Goal: Information Seeking & Learning: Learn about a topic

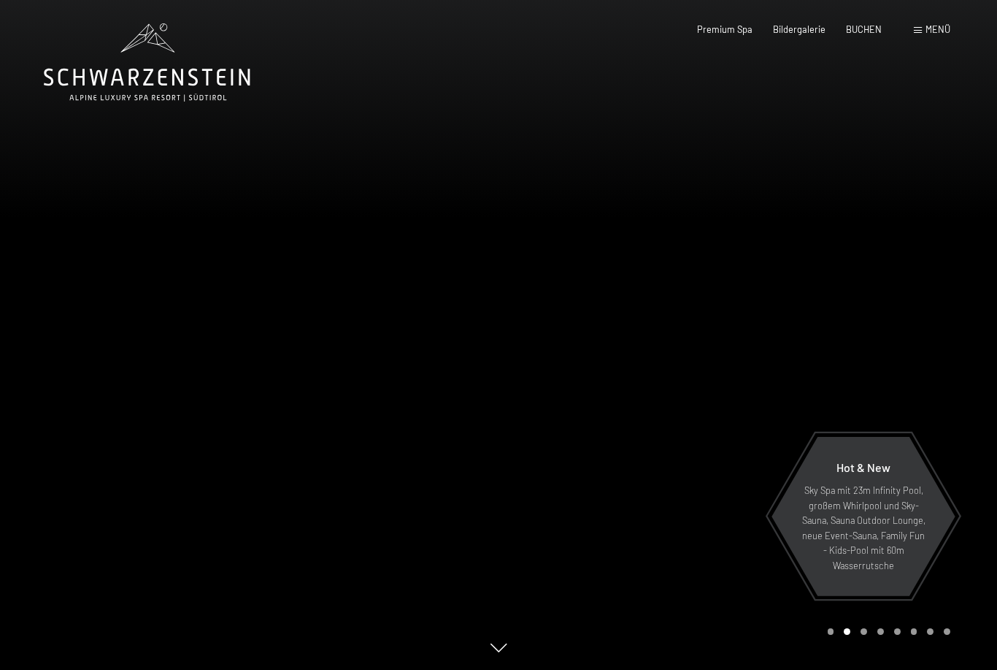
click at [848, 362] on div at bounding box center [748, 335] width 499 height 670
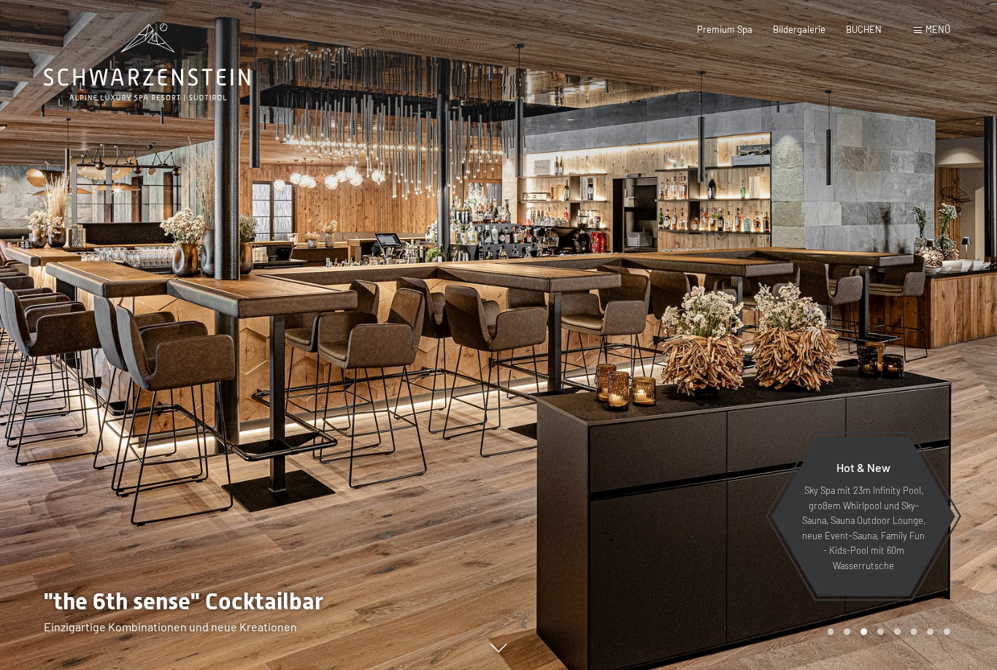
click at [73, 404] on div at bounding box center [249, 335] width 499 height 670
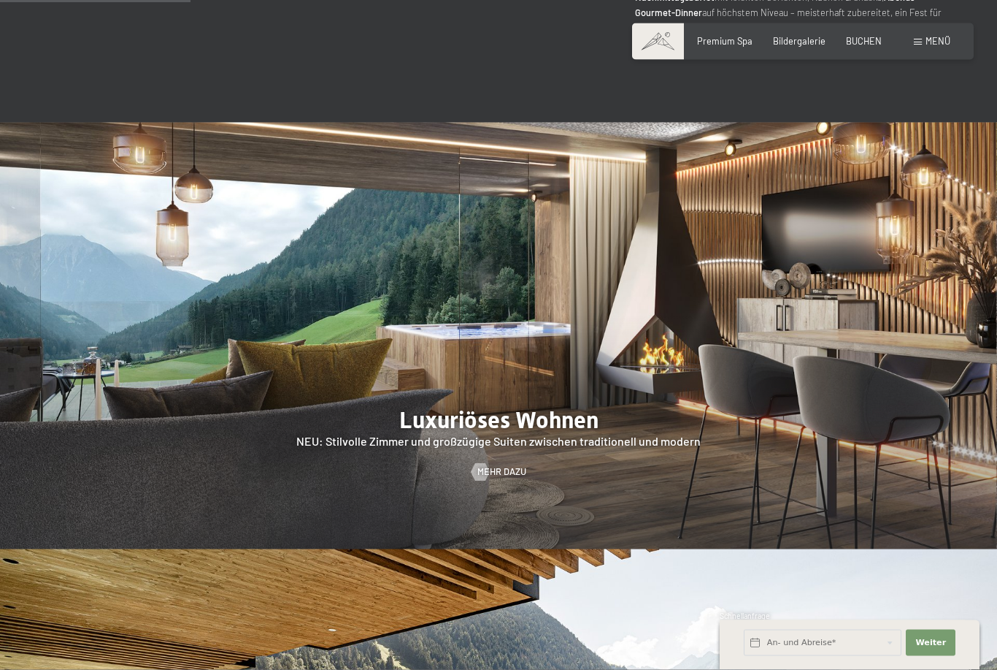
scroll to position [1401, 0]
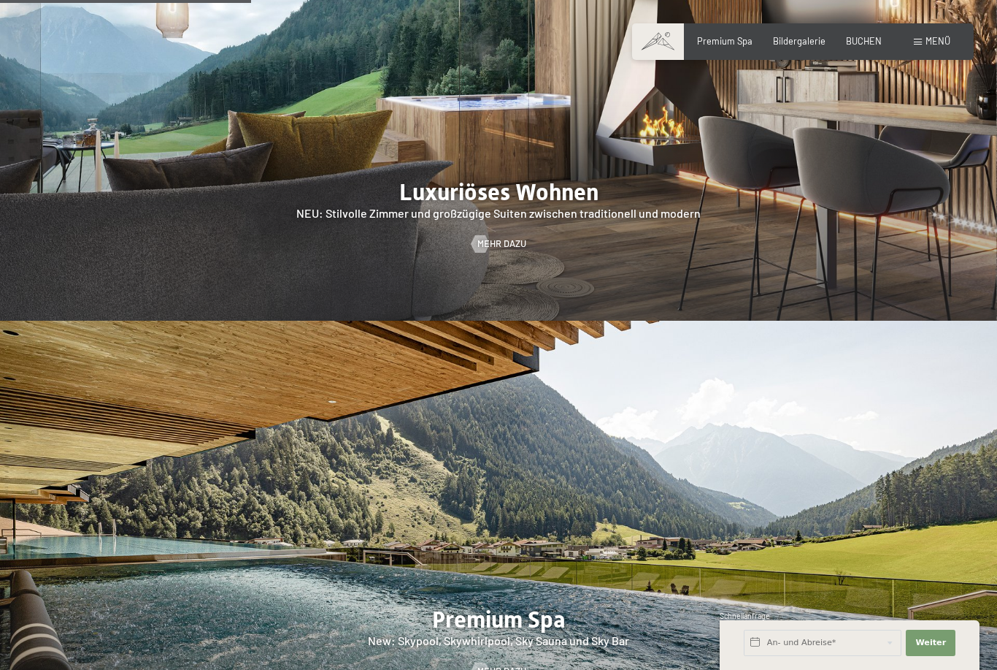
click at [940, 36] on span "Menü" at bounding box center [938, 41] width 25 height 12
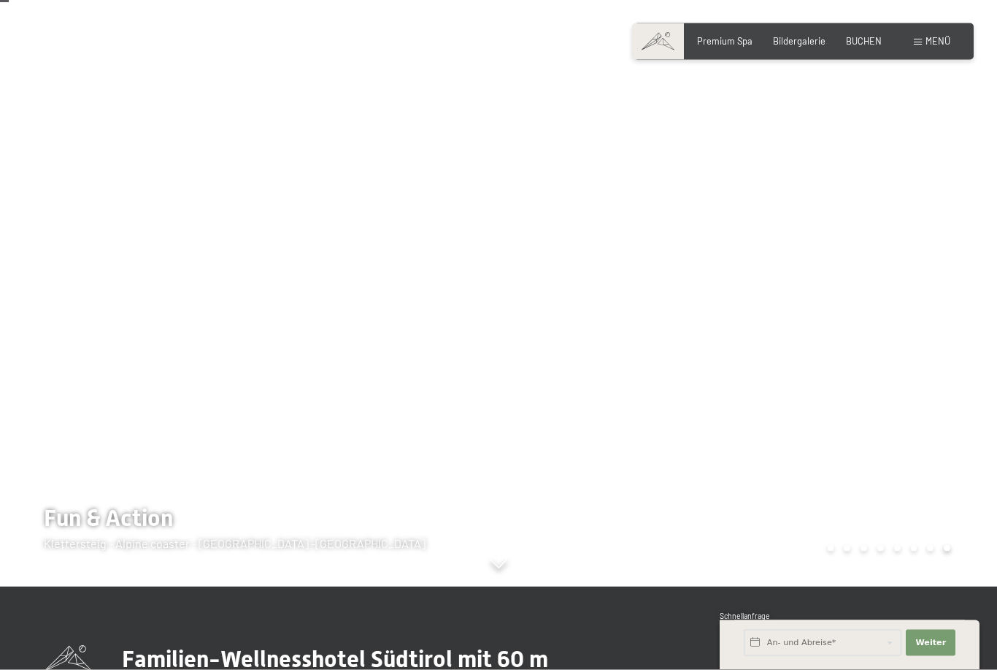
scroll to position [95, 0]
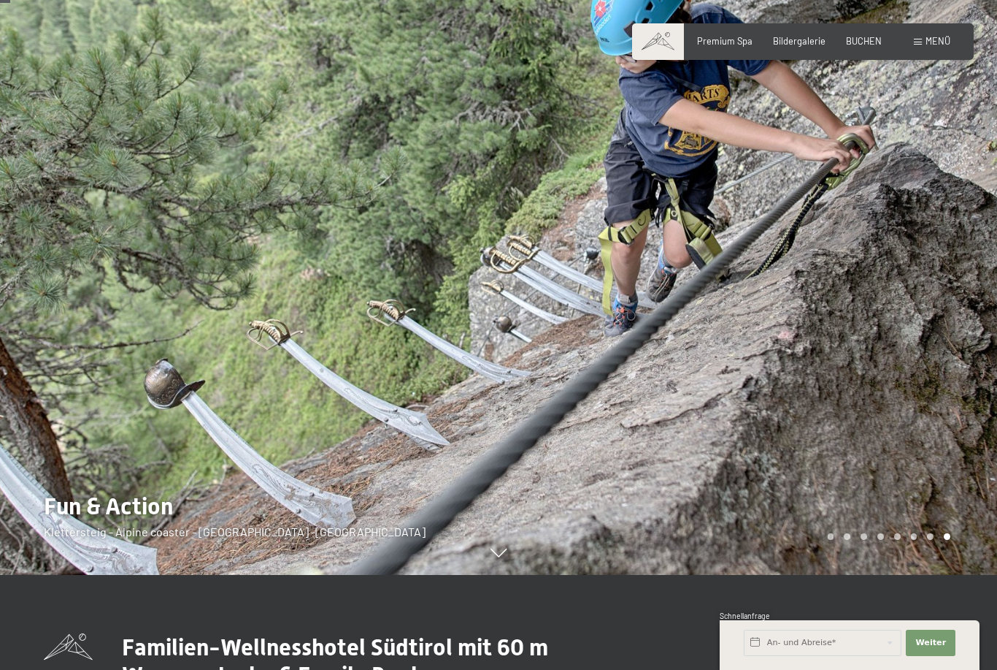
click at [878, 252] on div at bounding box center [748, 240] width 499 height 670
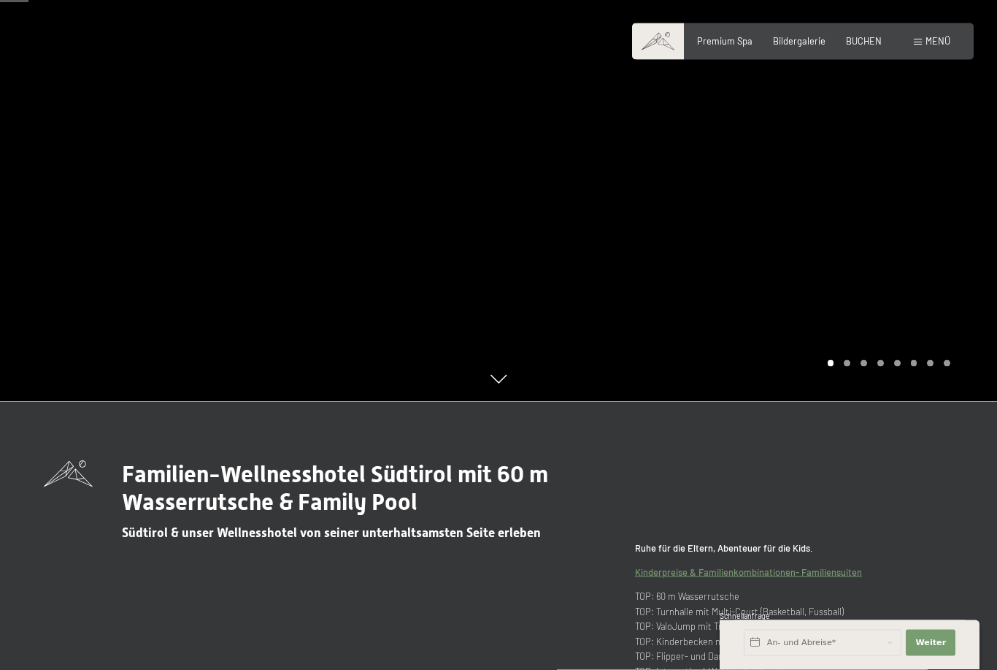
scroll to position [258, 0]
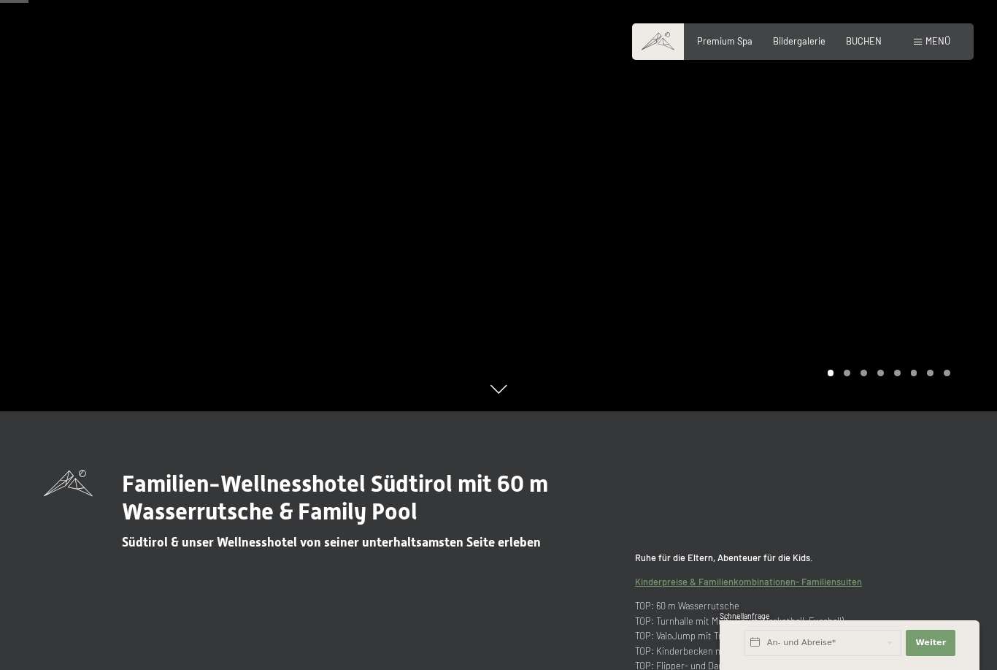
click at [948, 44] on span "Menü" at bounding box center [938, 41] width 25 height 12
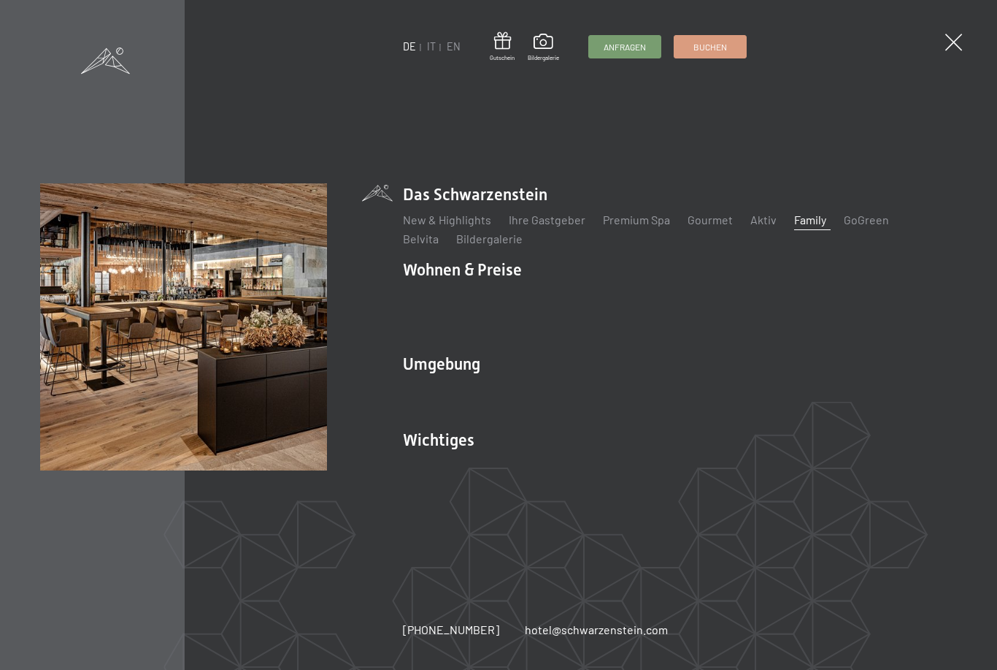
click at [756, 226] on link "Aktiv" at bounding box center [764, 219] width 26 height 14
click at [751, 226] on link "Aktiv" at bounding box center [764, 219] width 26 height 14
click at [758, 226] on link "Aktiv" at bounding box center [764, 219] width 26 height 14
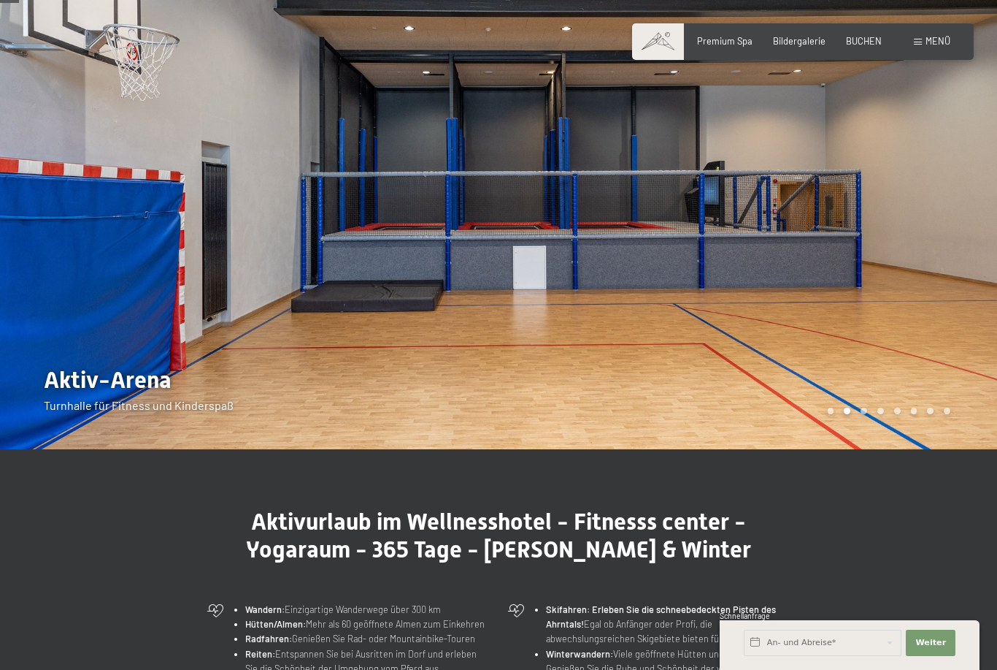
scroll to position [61, 0]
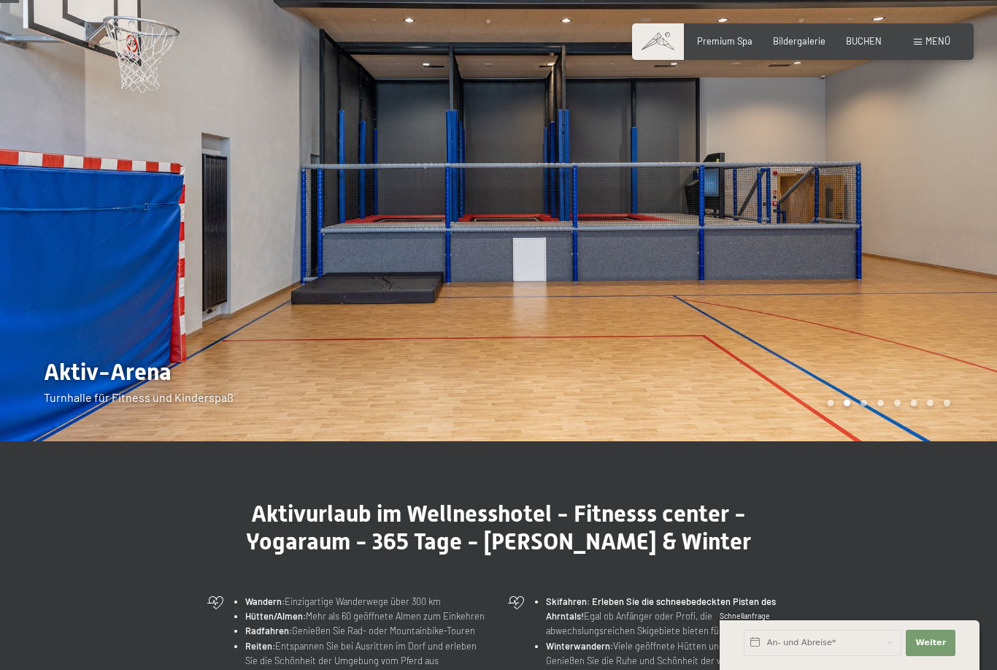
click at [905, 268] on div at bounding box center [748, 190] width 499 height 502
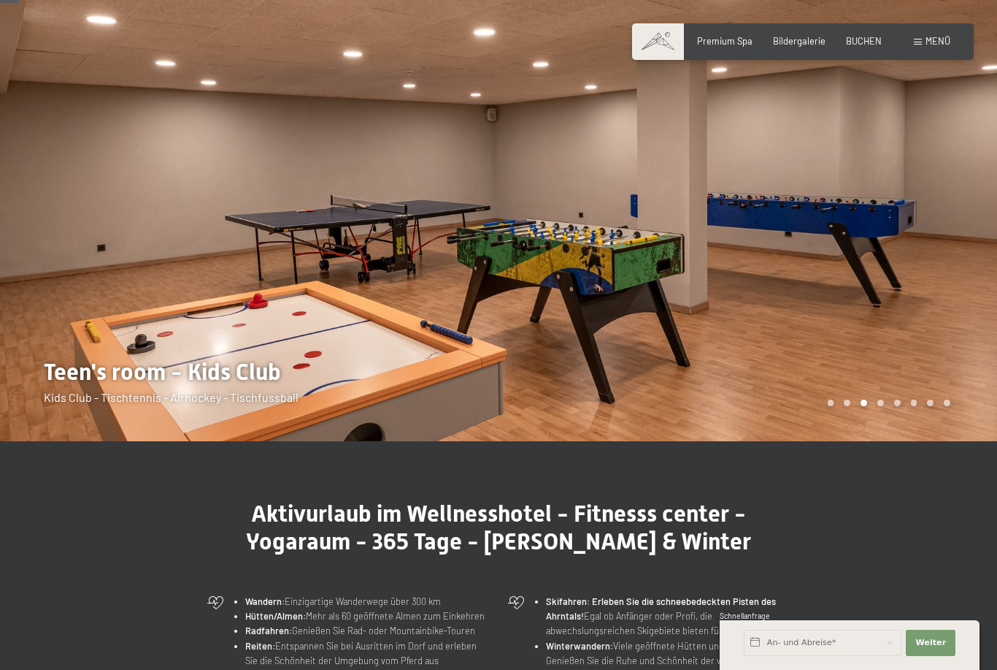
click at [889, 250] on div at bounding box center [748, 190] width 499 height 502
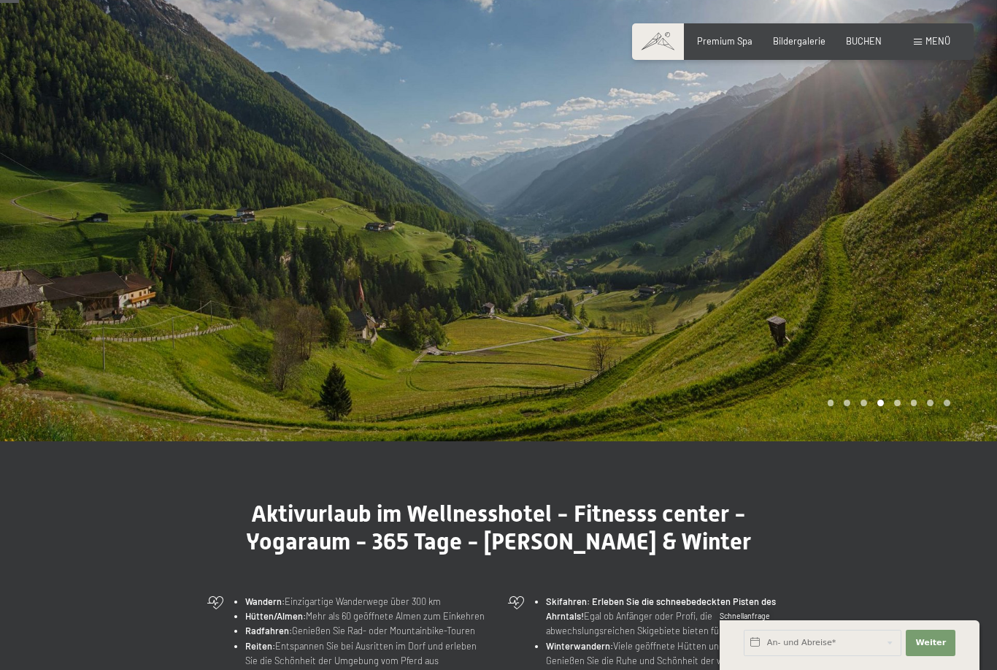
click at [937, 250] on div at bounding box center [748, 190] width 499 height 502
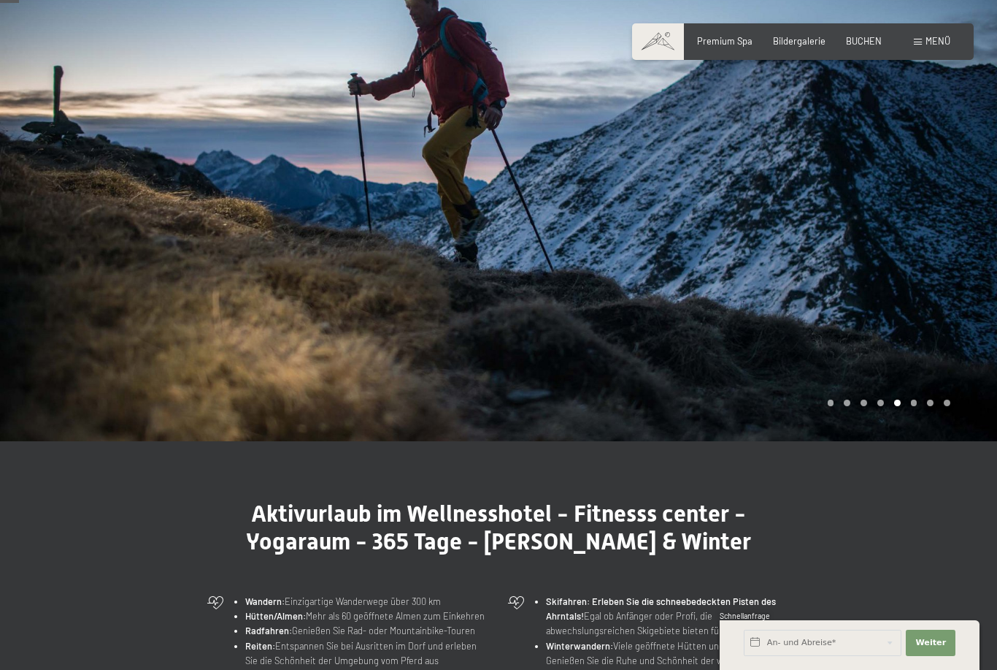
click at [921, 262] on div at bounding box center [748, 190] width 499 height 502
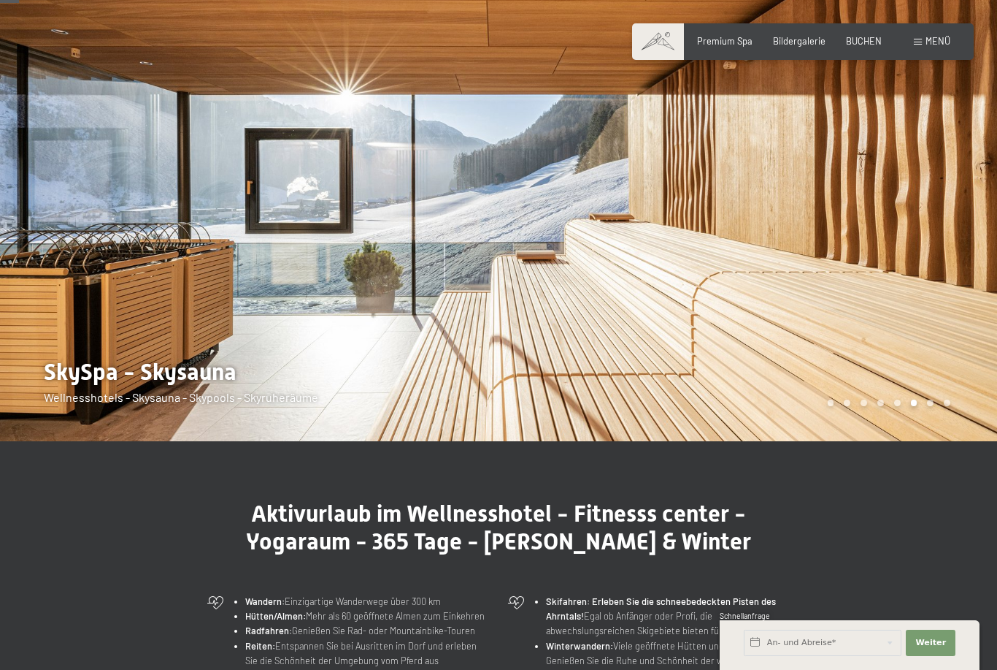
click at [914, 266] on div at bounding box center [748, 190] width 499 height 502
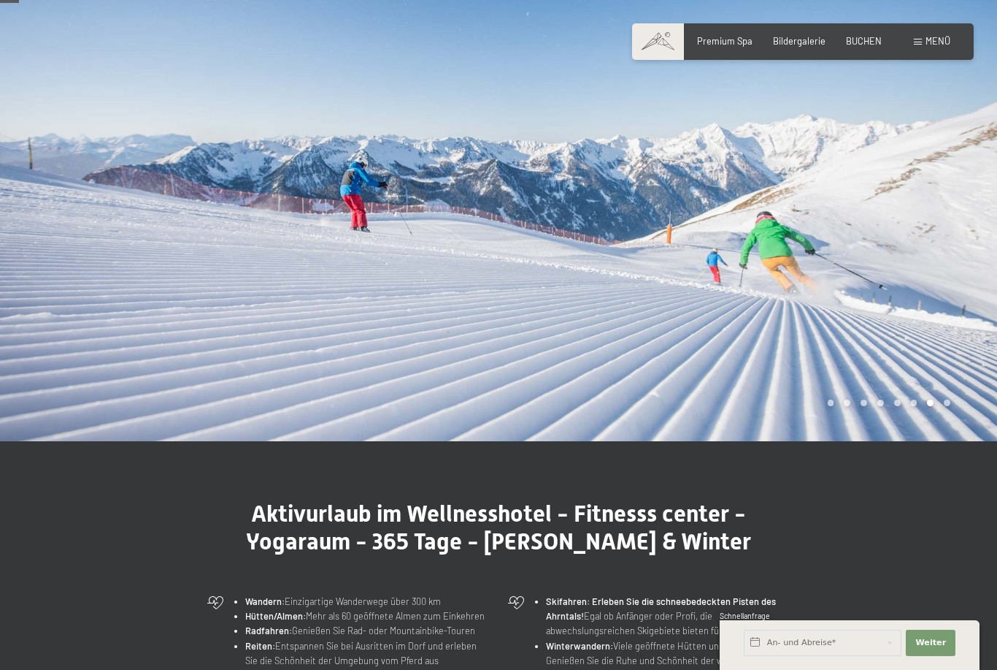
click at [936, 258] on div at bounding box center [748, 190] width 499 height 502
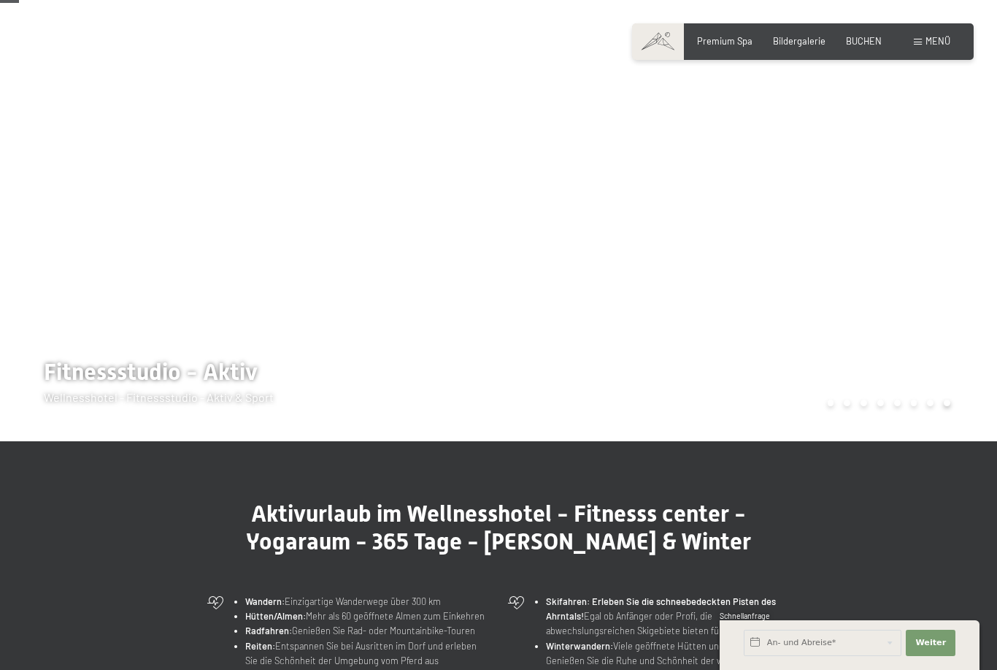
scroll to position [0, 0]
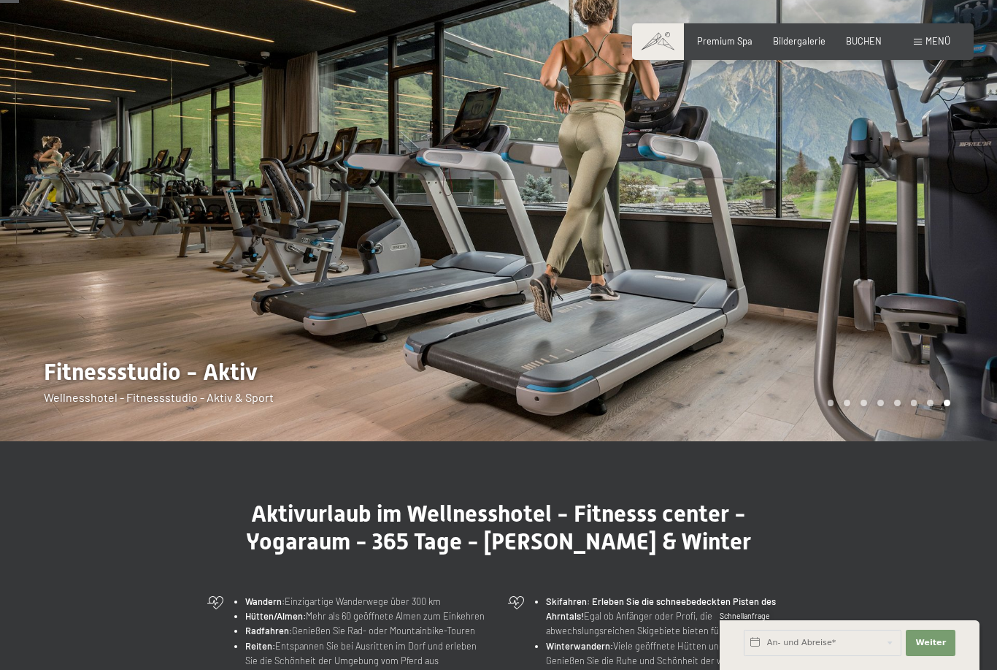
click at [934, 256] on div at bounding box center [748, 190] width 499 height 502
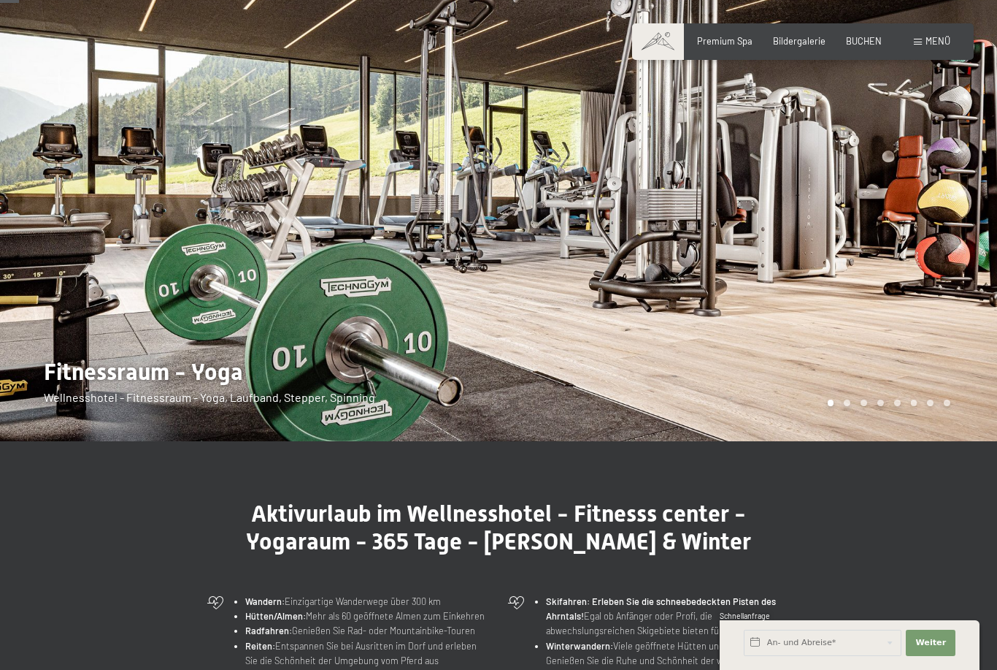
click at [935, 269] on div at bounding box center [748, 190] width 499 height 502
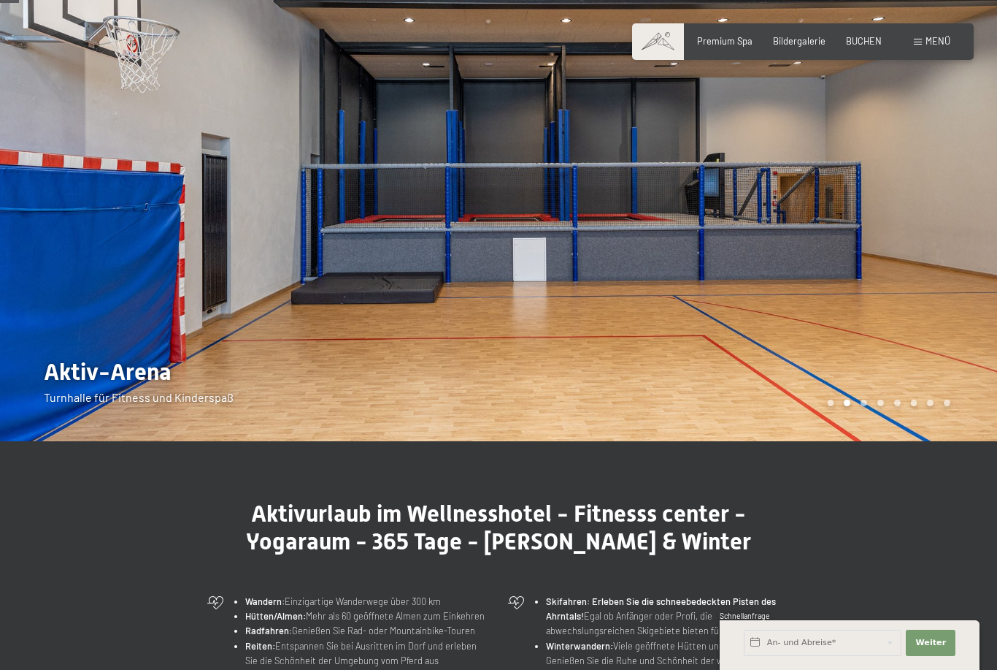
click at [929, 263] on div at bounding box center [748, 190] width 499 height 502
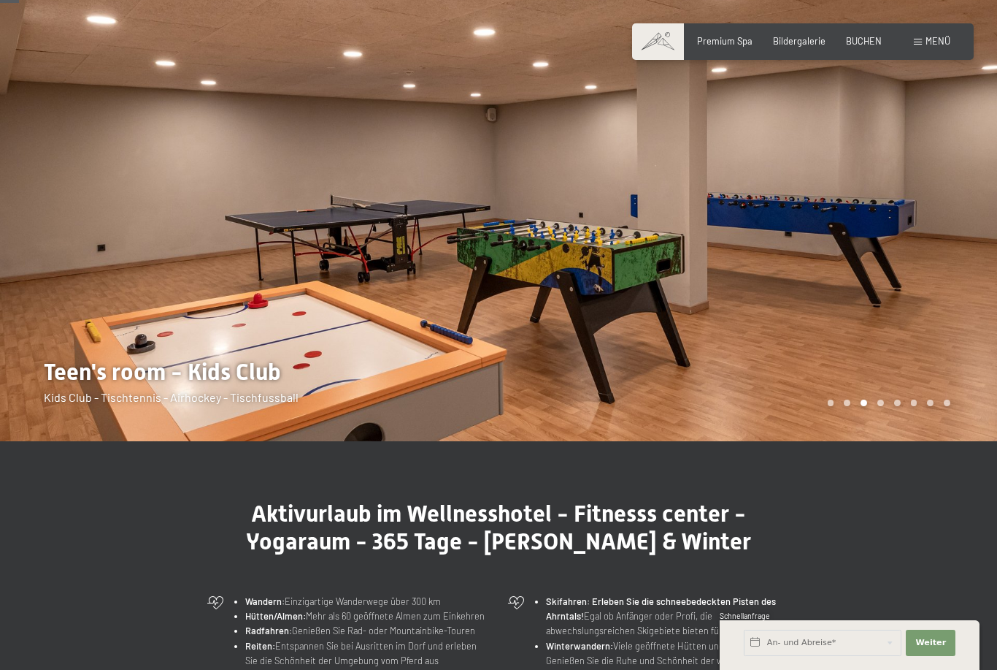
click at [931, 258] on div at bounding box center [748, 190] width 499 height 502
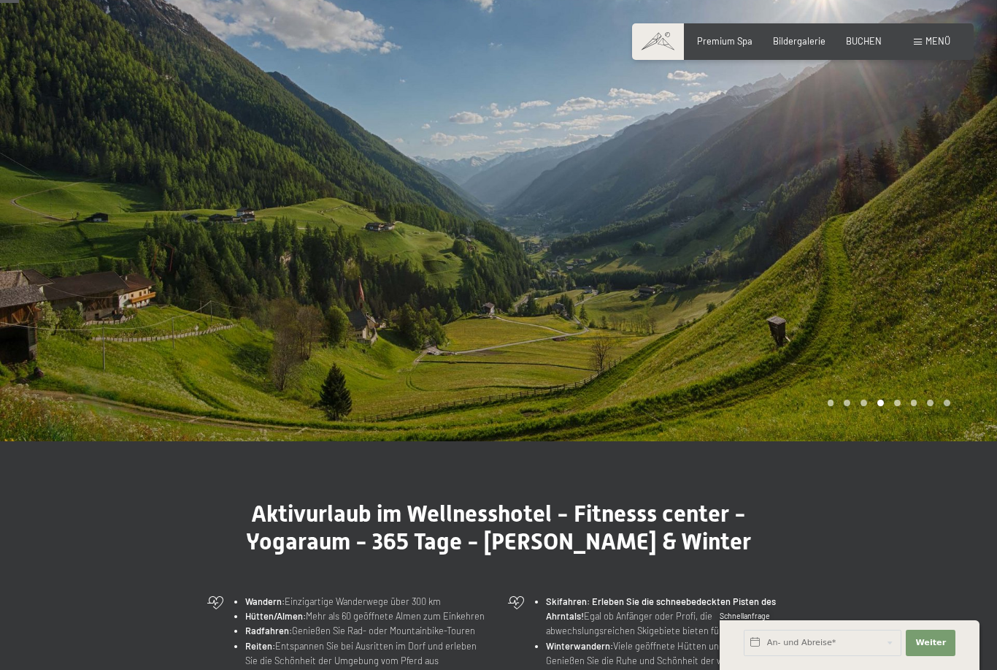
click at [924, 244] on div at bounding box center [748, 190] width 499 height 502
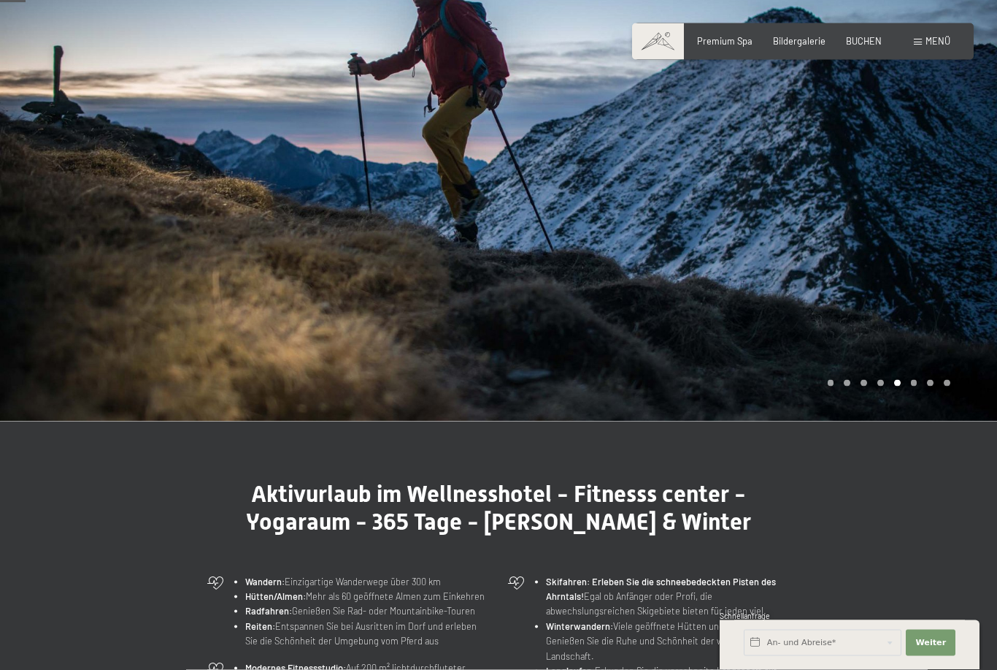
scroll to position [80, 0]
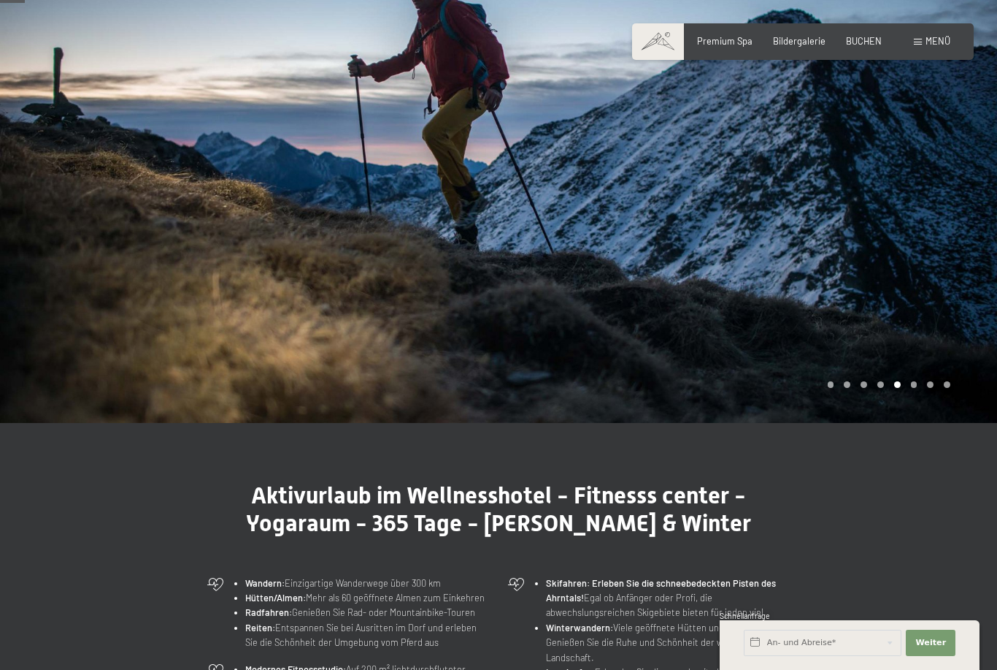
click at [938, 72] on div at bounding box center [748, 171] width 499 height 502
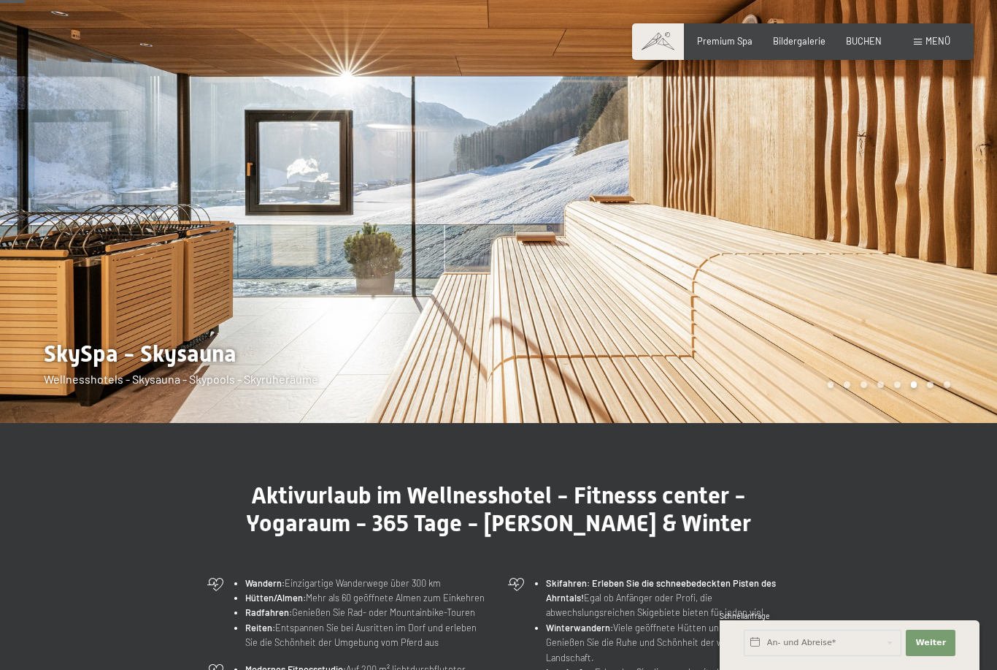
click at [936, 59] on div at bounding box center [748, 171] width 499 height 502
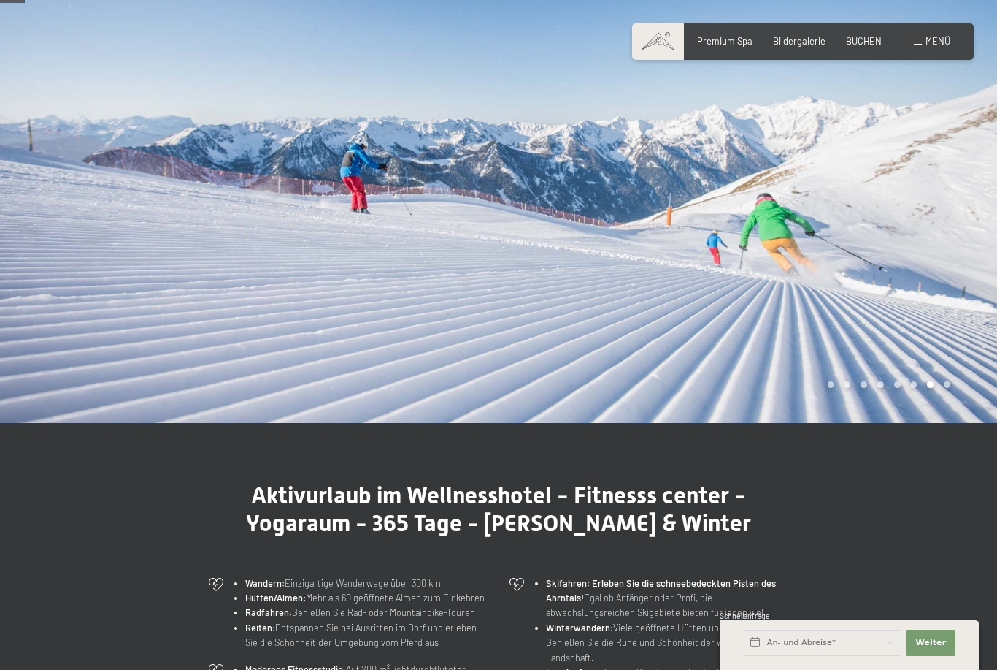
click at [934, 61] on div at bounding box center [748, 171] width 499 height 502
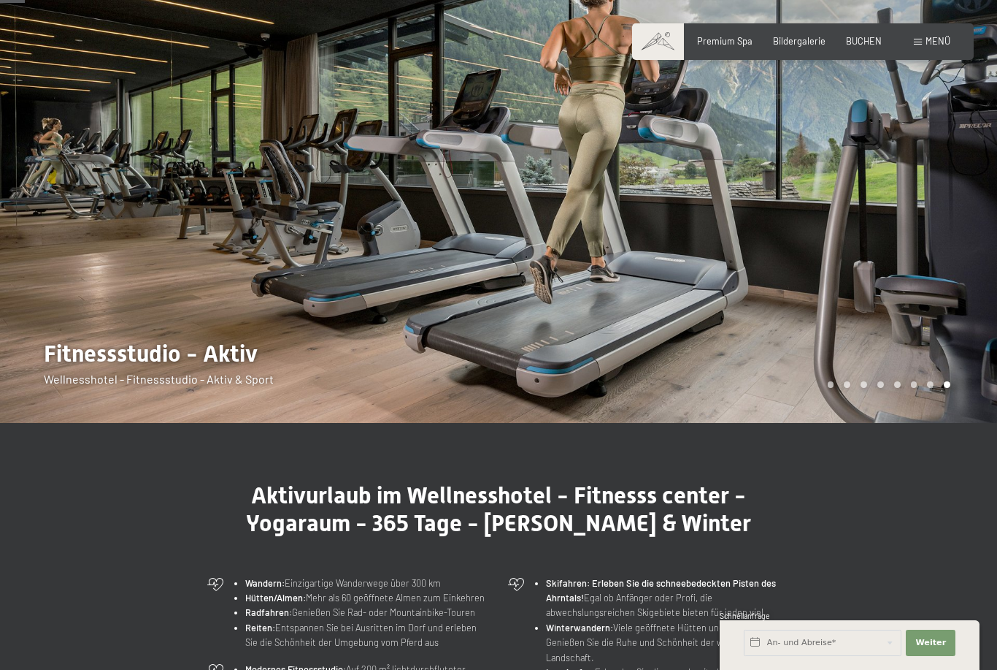
click at [919, 45] on div "Menü" at bounding box center [932, 41] width 37 height 13
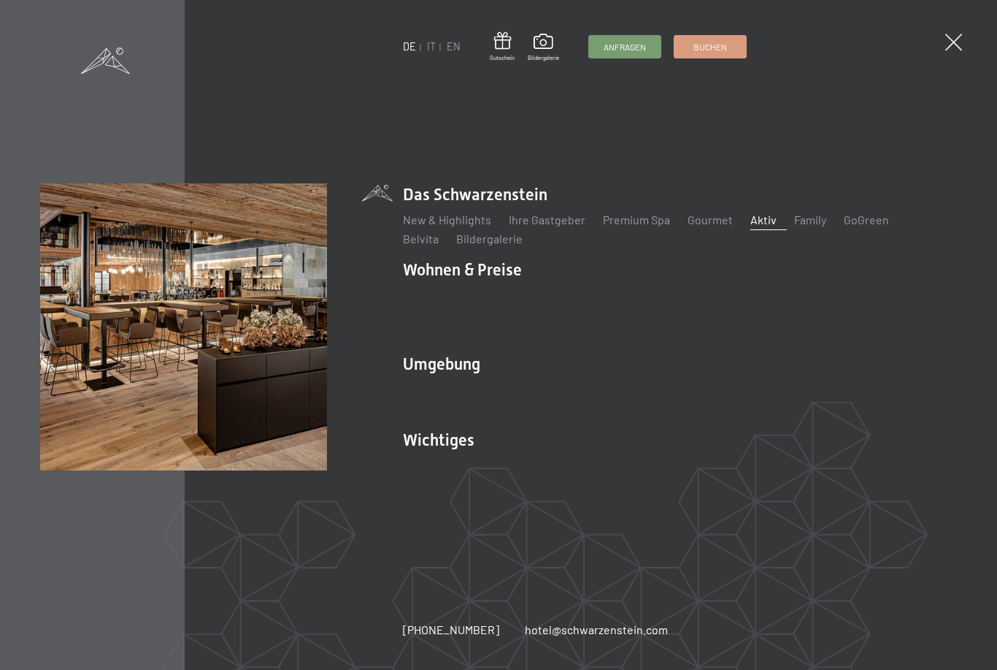
click at [615, 226] on link "Premium Spa" at bounding box center [636, 219] width 67 height 14
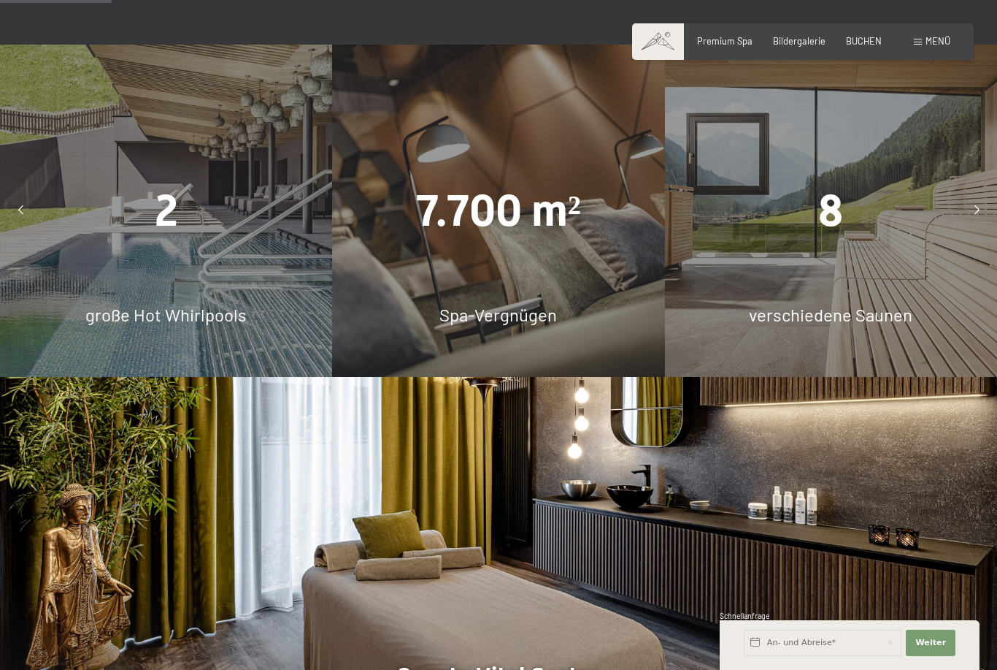
scroll to position [987, 0]
click at [977, 225] on div at bounding box center [976, 210] width 29 height 29
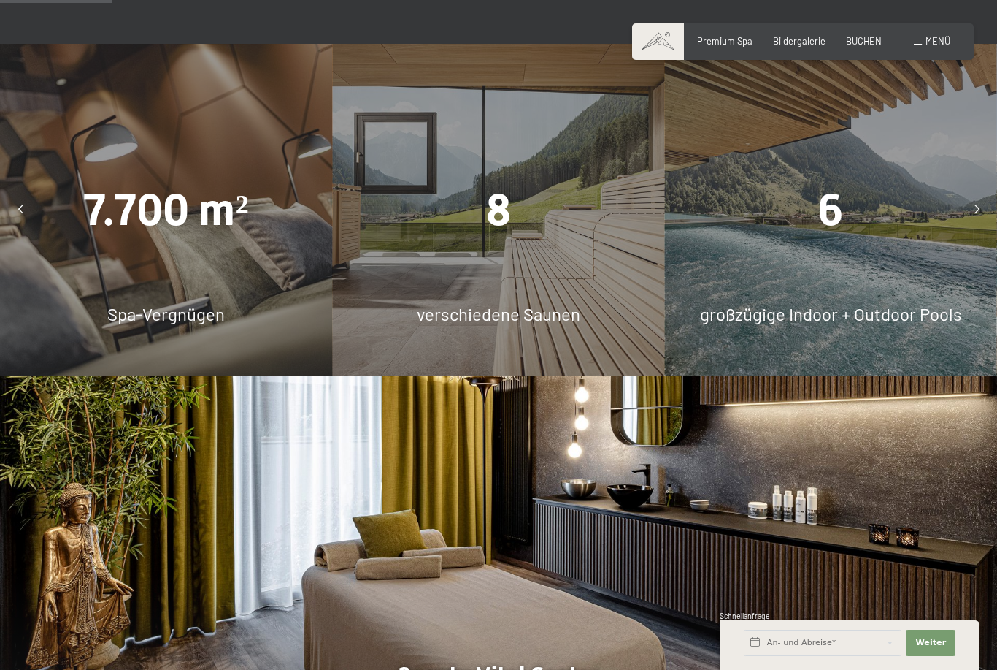
click at [989, 225] on div at bounding box center [976, 210] width 29 height 29
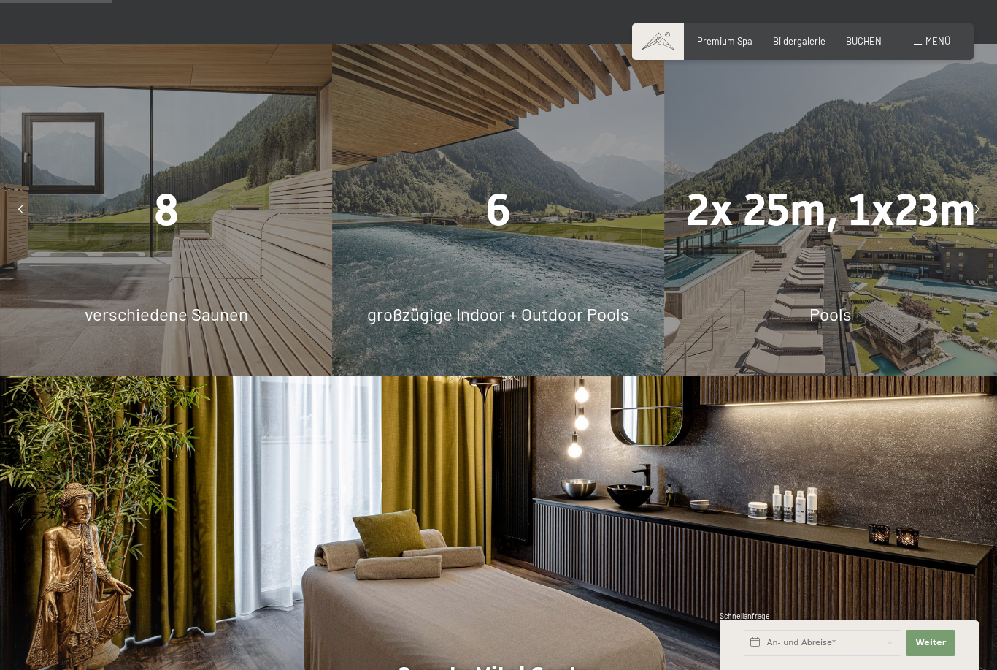
click at [871, 288] on div "2x 25m, 1x23m Pools" at bounding box center [831, 210] width 332 height 332
click at [881, 241] on div "2x 25m, 1x23m" at bounding box center [831, 210] width 332 height 62
click at [873, 241] on div "2x 25m, 1x23m" at bounding box center [831, 210] width 332 height 62
click at [607, 241] on div "6" at bounding box center [498, 210] width 332 height 62
click at [571, 376] on div "6 großzügige Indoor + Outdoor Pools" at bounding box center [498, 210] width 332 height 332
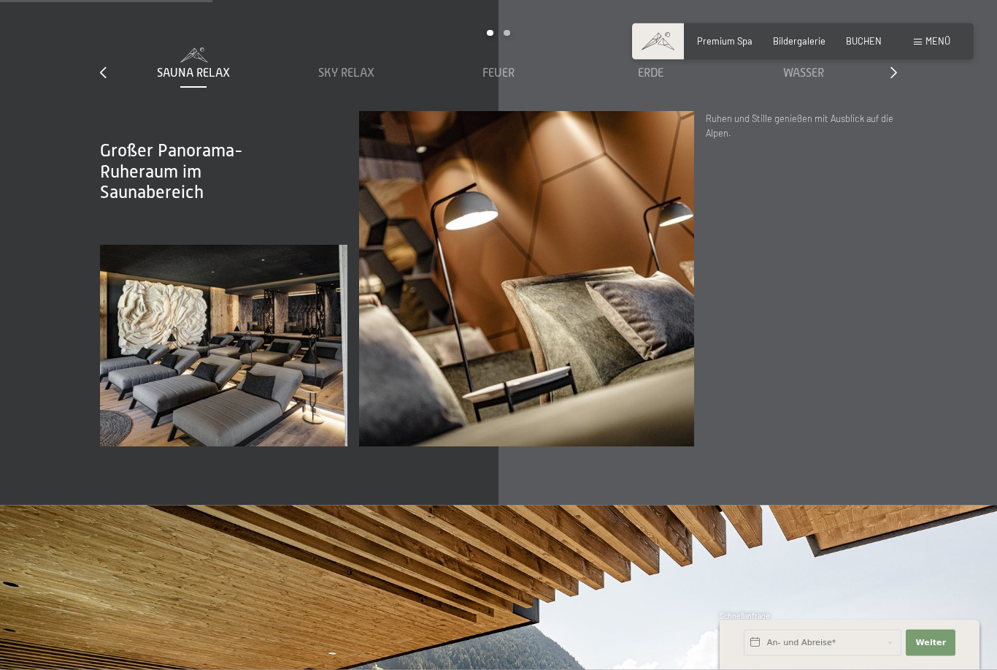
scroll to position [1842, 0]
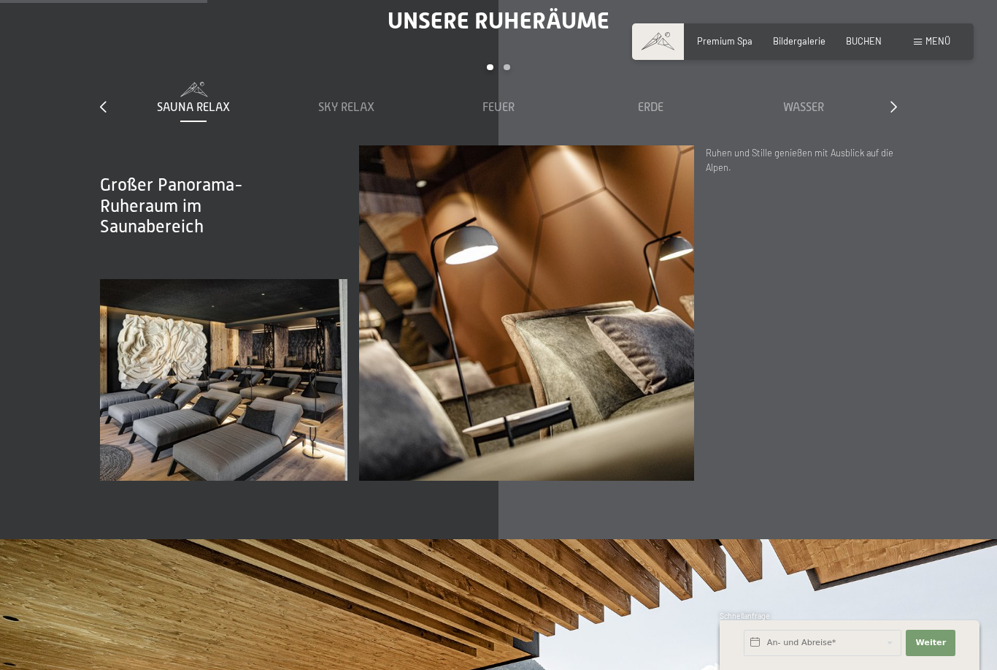
click at [944, 46] on span "Menü" at bounding box center [938, 41] width 25 height 12
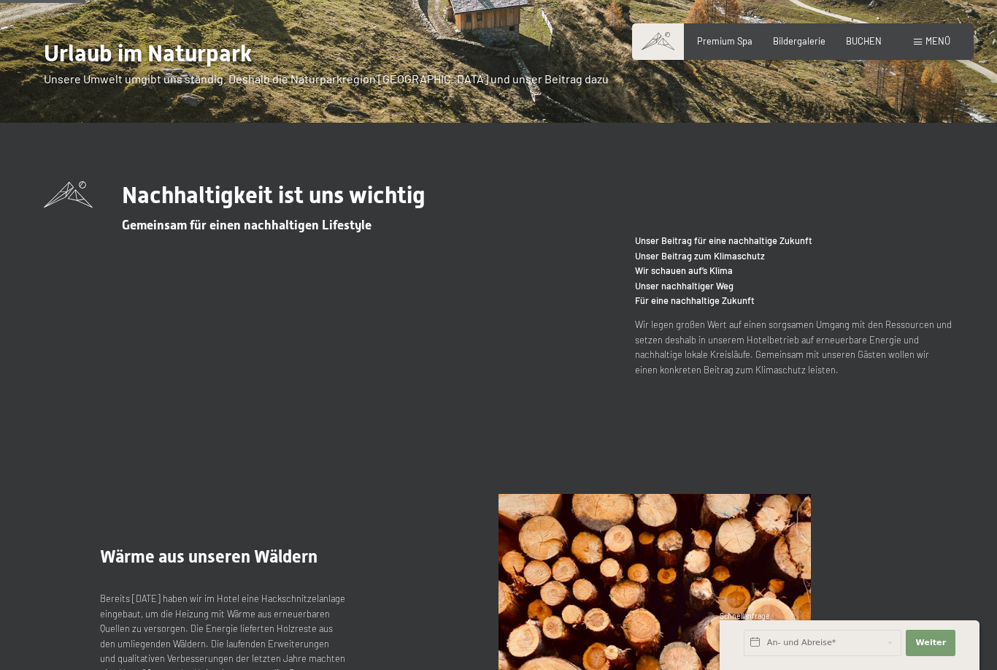
scroll to position [261, 0]
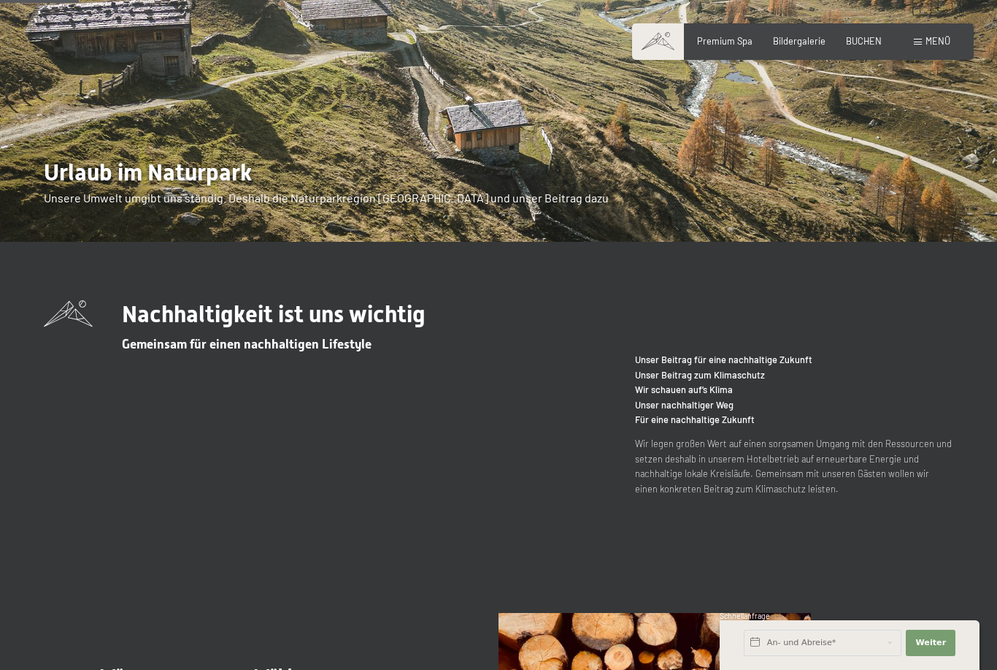
click at [937, 40] on span "Menü" at bounding box center [938, 41] width 25 height 12
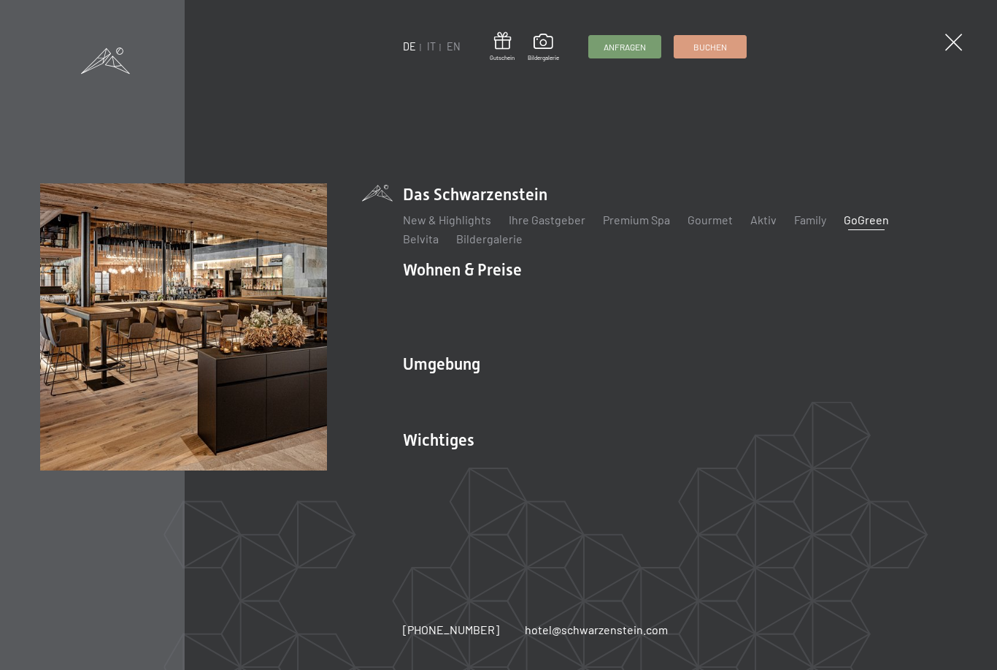
click at [804, 226] on link "Family" at bounding box center [810, 219] width 32 height 14
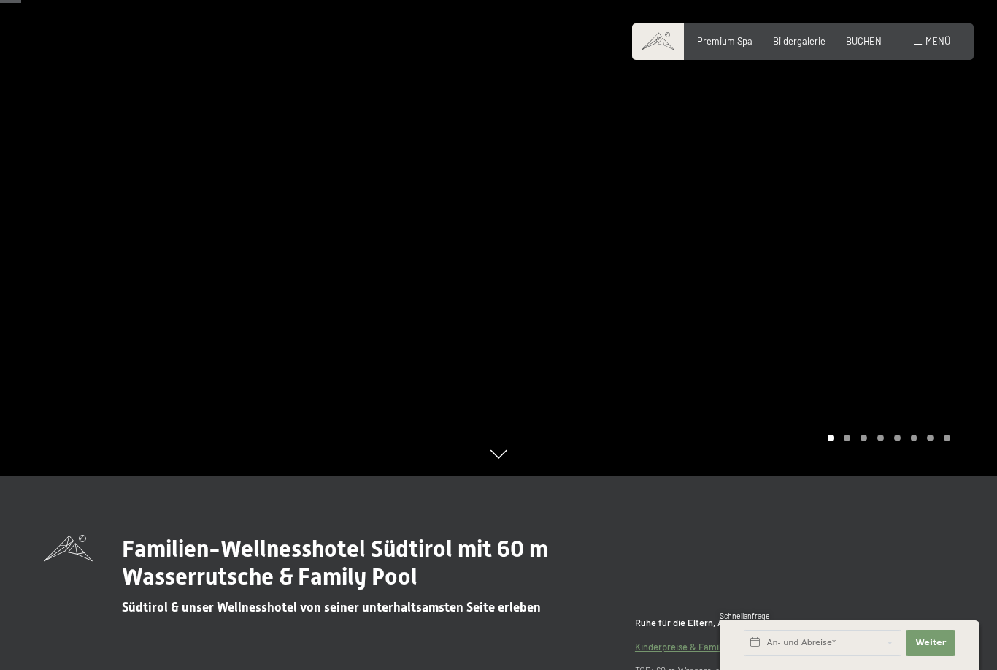
scroll to position [199, 0]
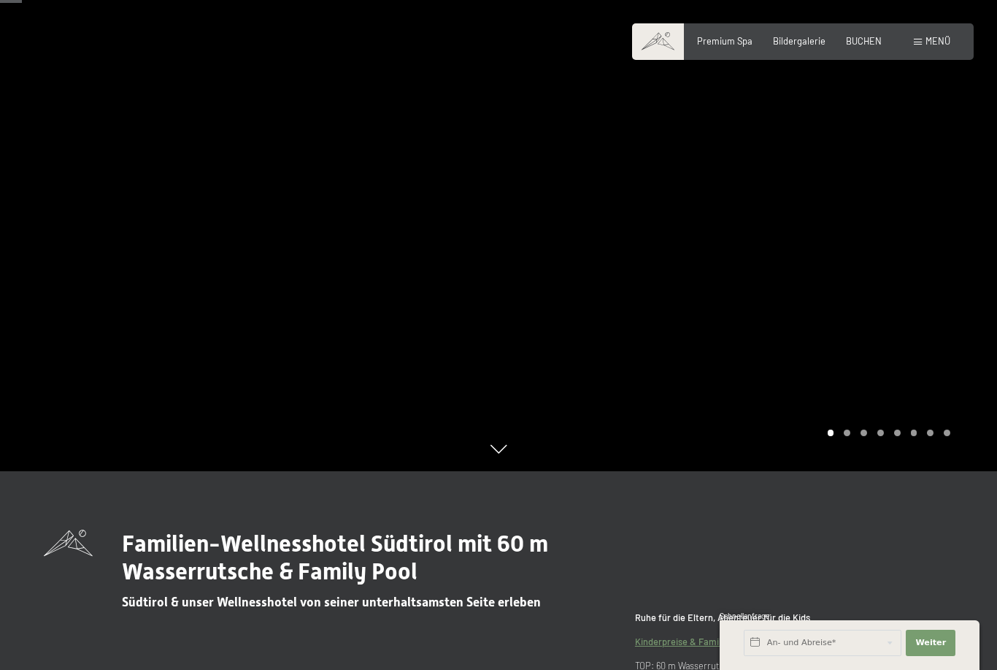
click at [932, 253] on div at bounding box center [748, 136] width 499 height 670
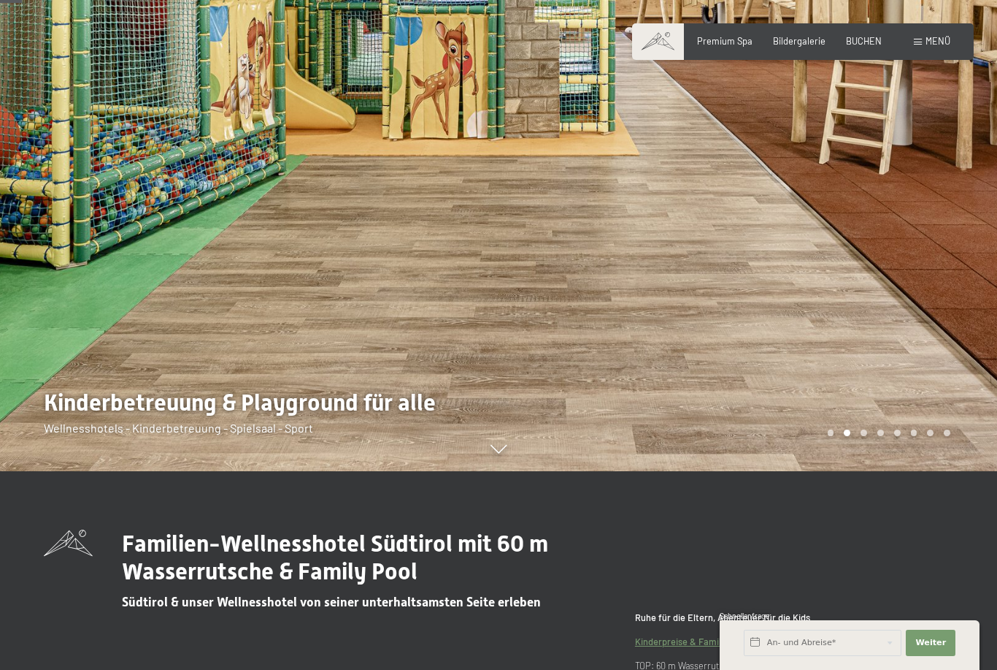
click at [912, 283] on div at bounding box center [748, 136] width 499 height 670
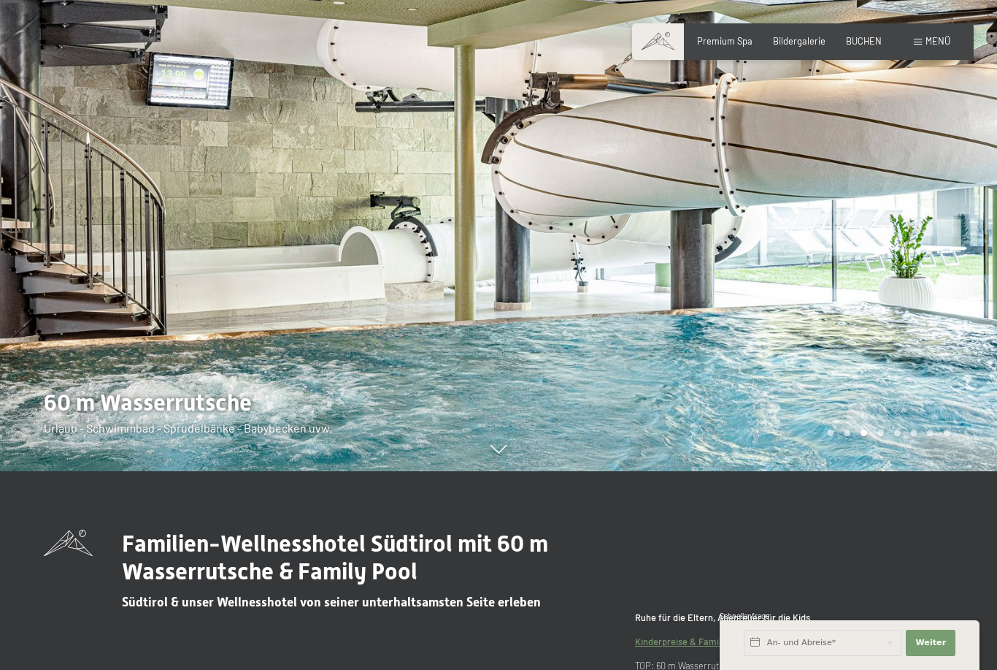
click at [929, 296] on div at bounding box center [748, 136] width 499 height 670
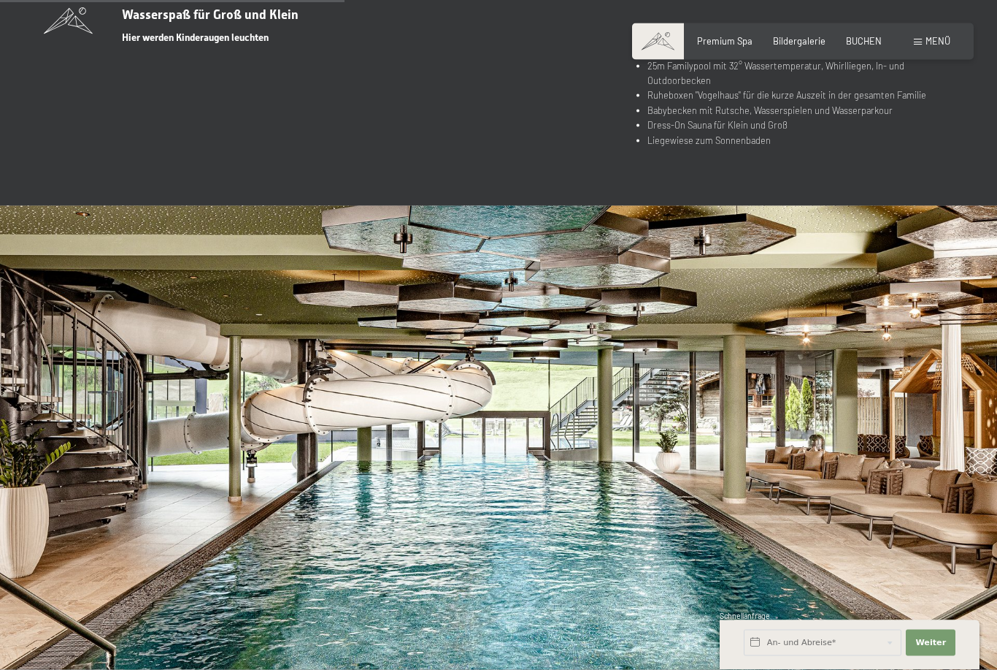
scroll to position [3174, 0]
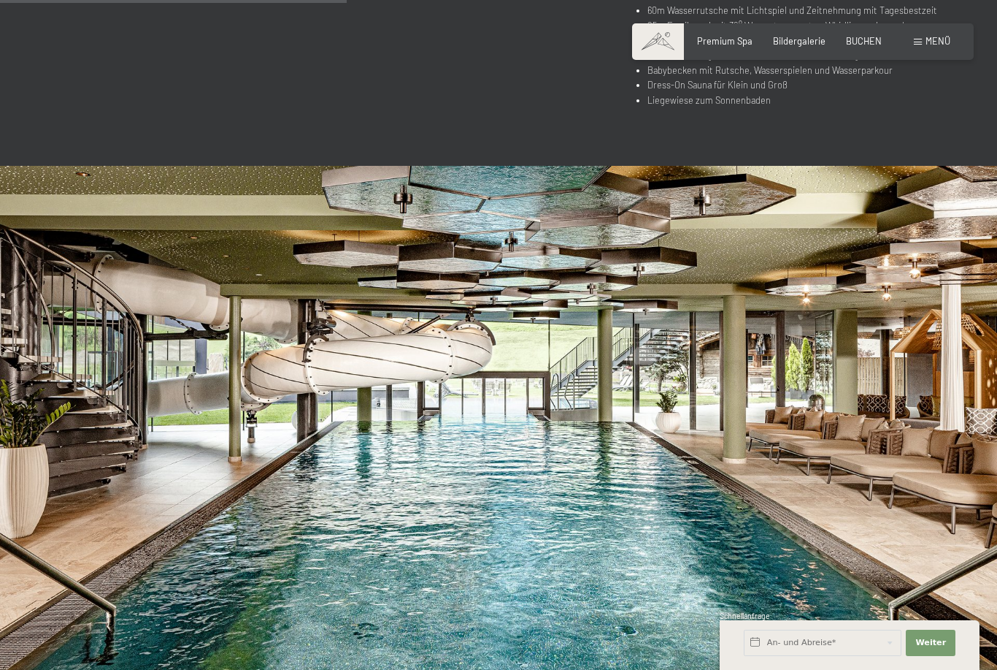
click at [936, 380] on img at bounding box center [498, 446] width 997 height 561
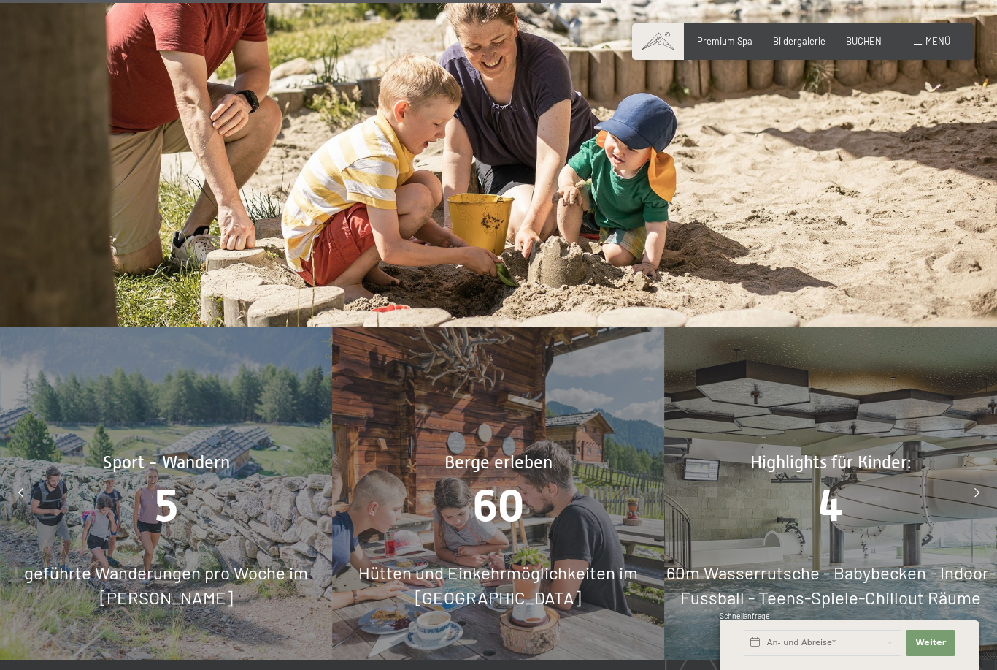
scroll to position [5483, 0]
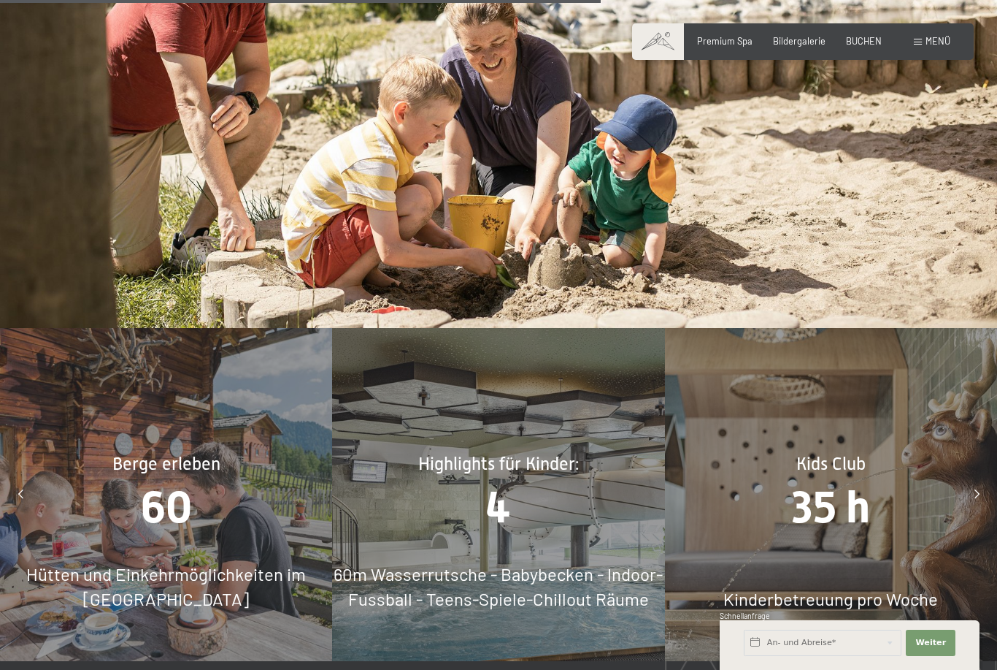
click at [561, 475] on div "4" at bounding box center [498, 506] width 332 height 62
click at [570, 501] on div "4" at bounding box center [498, 506] width 332 height 62
click at [564, 563] on span "60m Wasserrutsche - Babybecken - Indoor-Fussball - Teens-Spiele-Chillout Räume" at bounding box center [498, 586] width 329 height 46
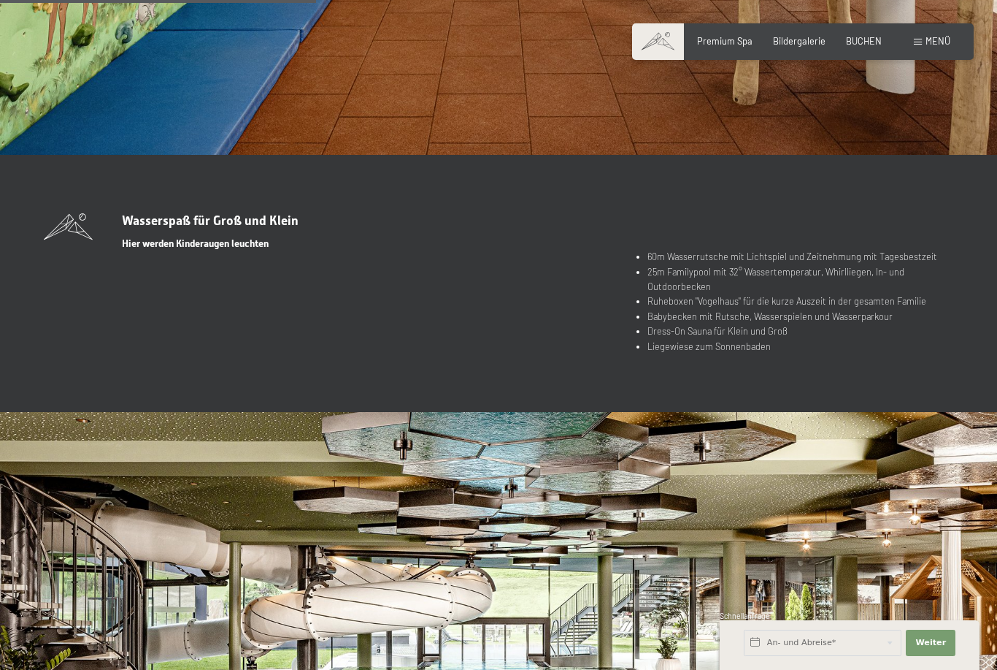
scroll to position [2902, 0]
